Goal: Transaction & Acquisition: Download file/media

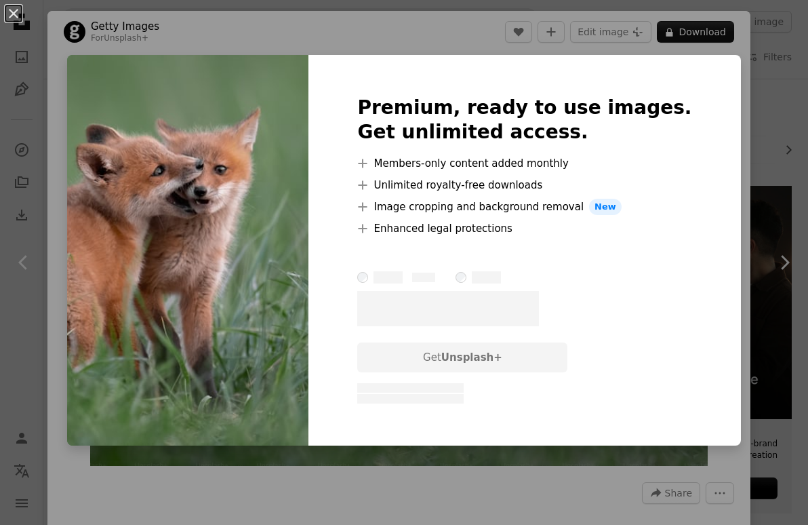
scroll to position [1473, 0]
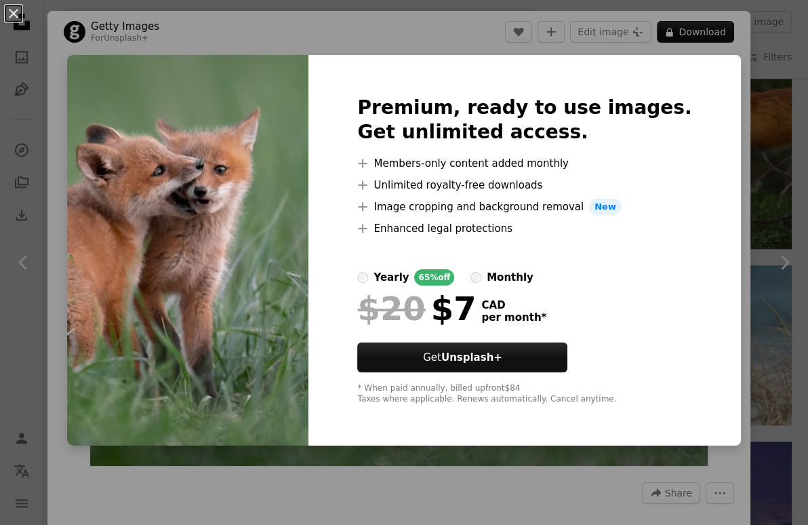
click at [530, 274] on div "monthly" at bounding box center [510, 277] width 47 height 16
click at [734, 212] on div "An X shape Premium, ready to use images. Get unlimited access. A plus sign Memb…" at bounding box center [404, 262] width 808 height 525
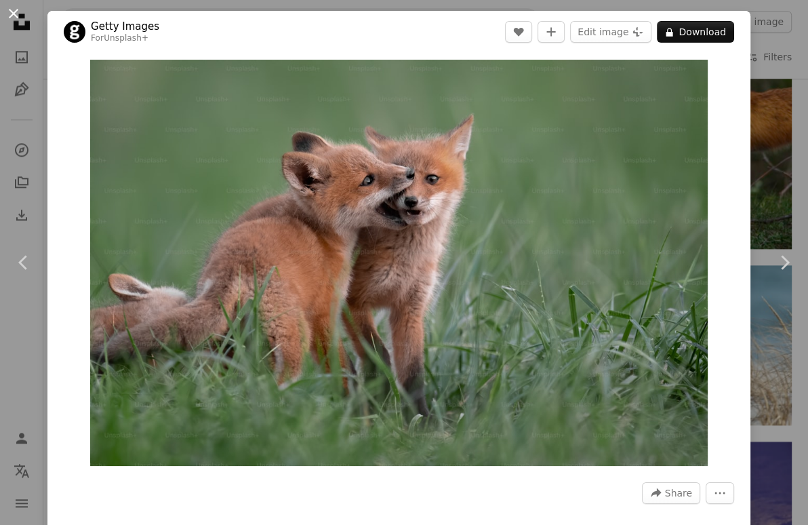
click at [16, 22] on button "An X shape" at bounding box center [13, 13] width 16 height 16
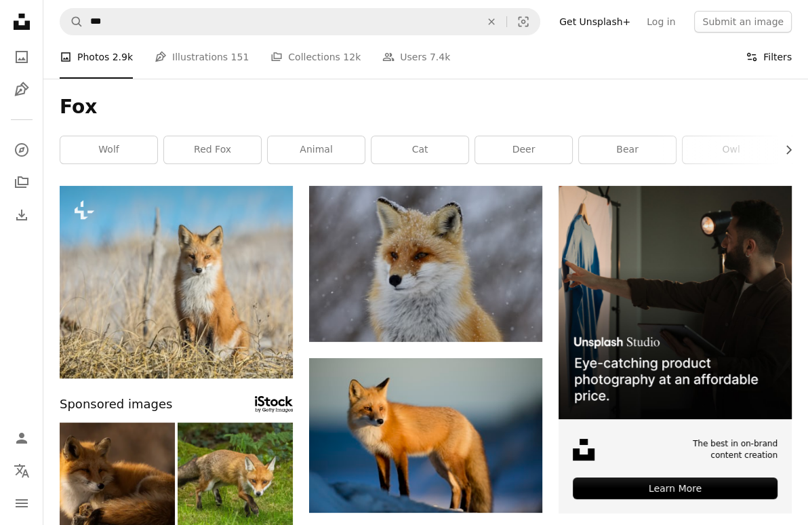
click at [764, 58] on button "Filters Filters" at bounding box center [768, 56] width 46 height 43
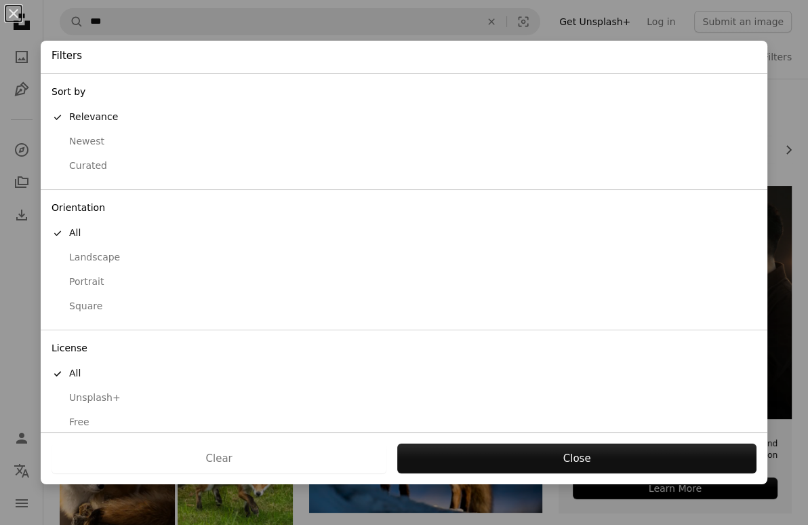
scroll to position [12, 0]
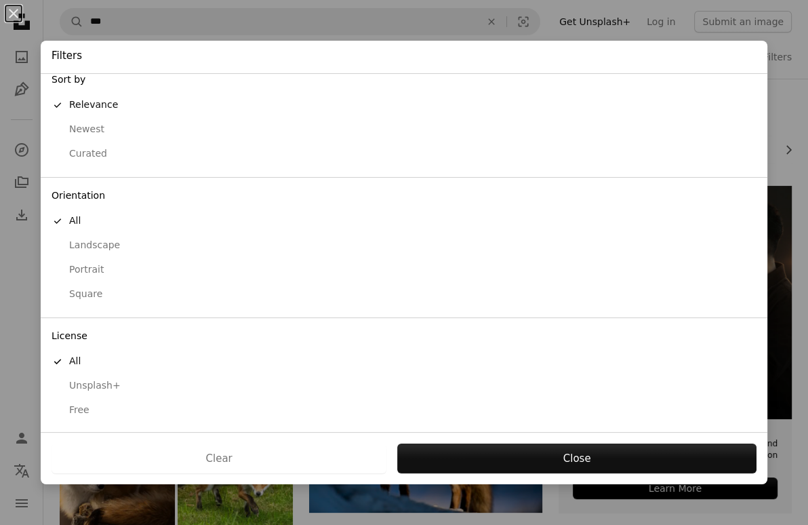
click at [102, 405] on button "Free" at bounding box center [404, 410] width 726 height 24
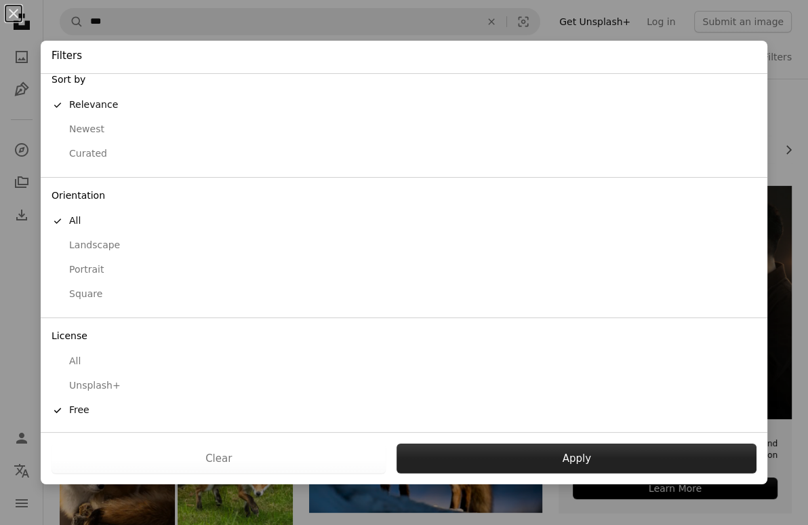
click at [533, 449] on button "Apply" at bounding box center [576, 458] width 360 height 30
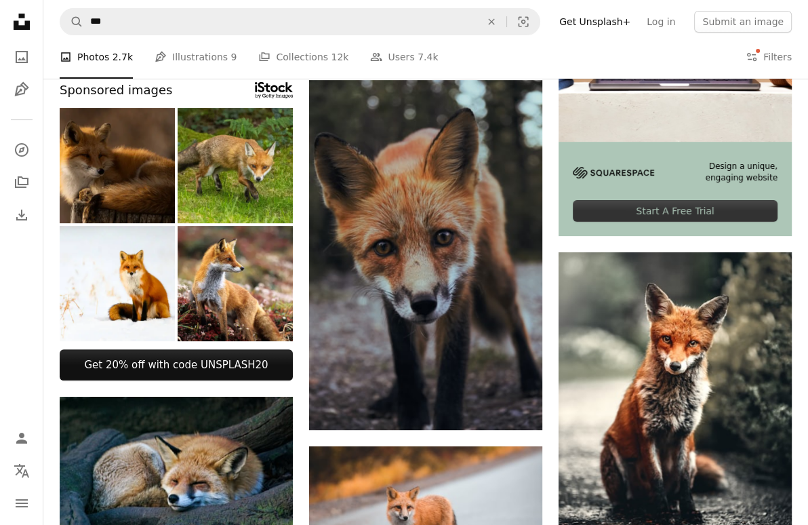
scroll to position [610, 0]
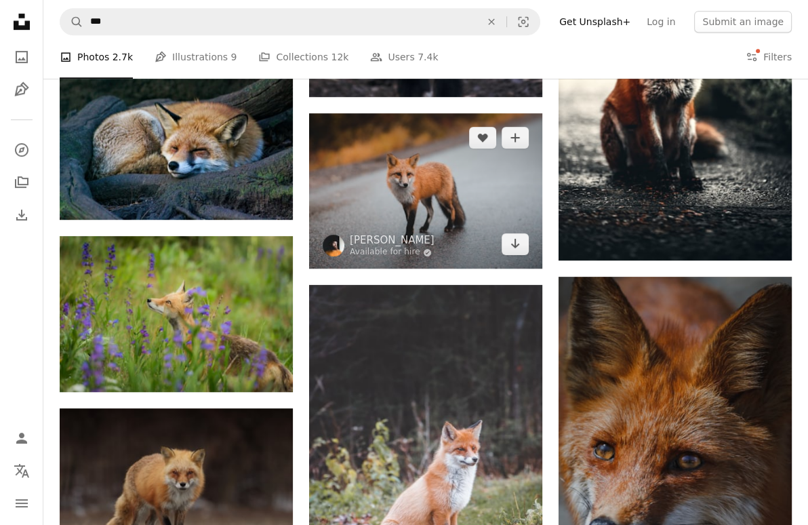
click at [402, 195] on img at bounding box center [425, 191] width 233 height 156
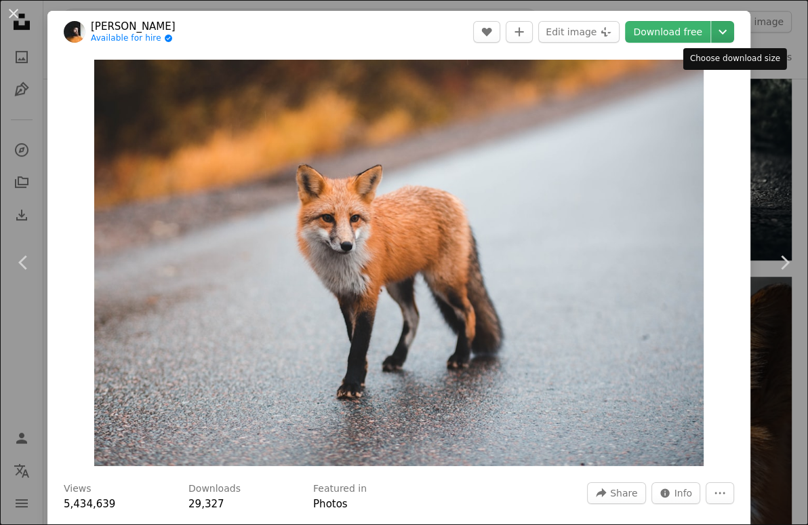
click at [728, 41] on button "Chevron down" at bounding box center [722, 32] width 23 height 22
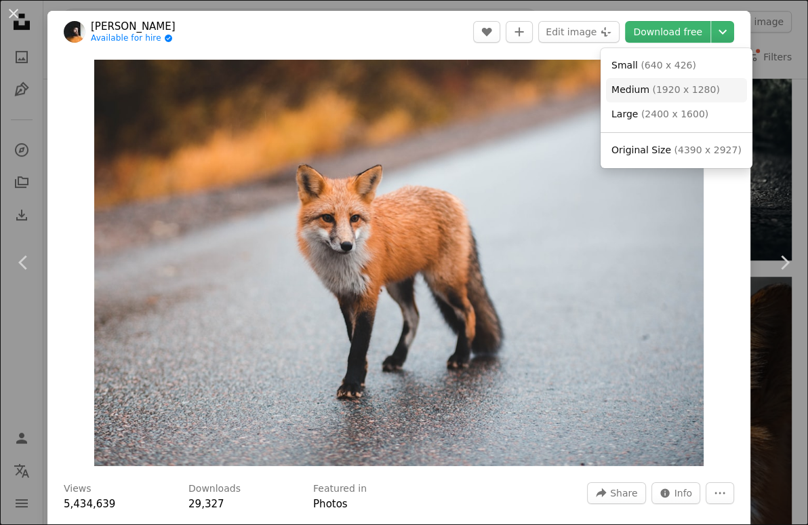
click at [714, 91] on link "Medium ( 1920 x 1280 )" at bounding box center [676, 90] width 141 height 24
